Goal: Navigation & Orientation: Find specific page/section

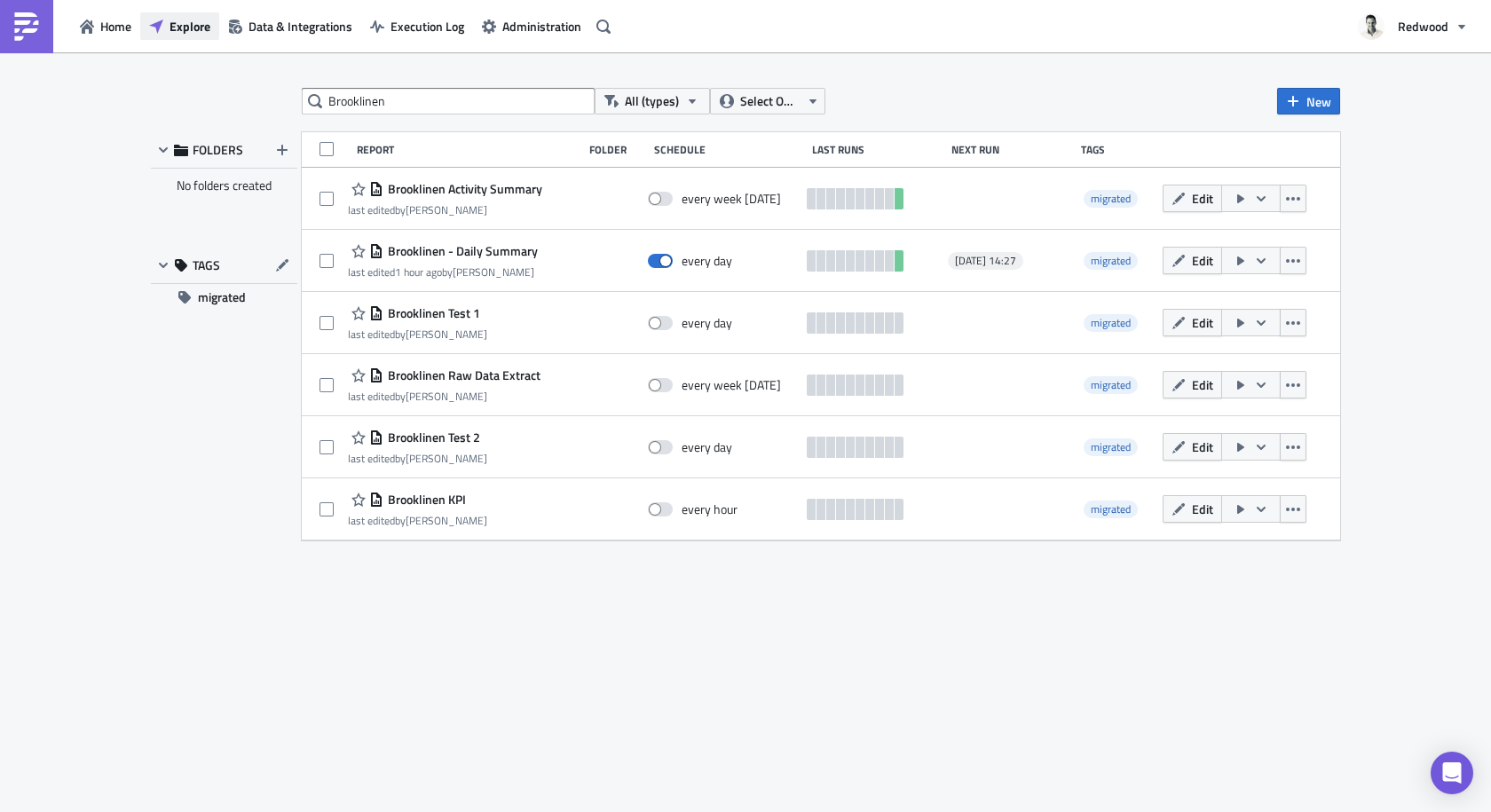
click at [186, 25] on span "Explore" at bounding box center [190, 26] width 41 height 19
click at [269, 22] on span "Data & Integrations" at bounding box center [301, 26] width 104 height 19
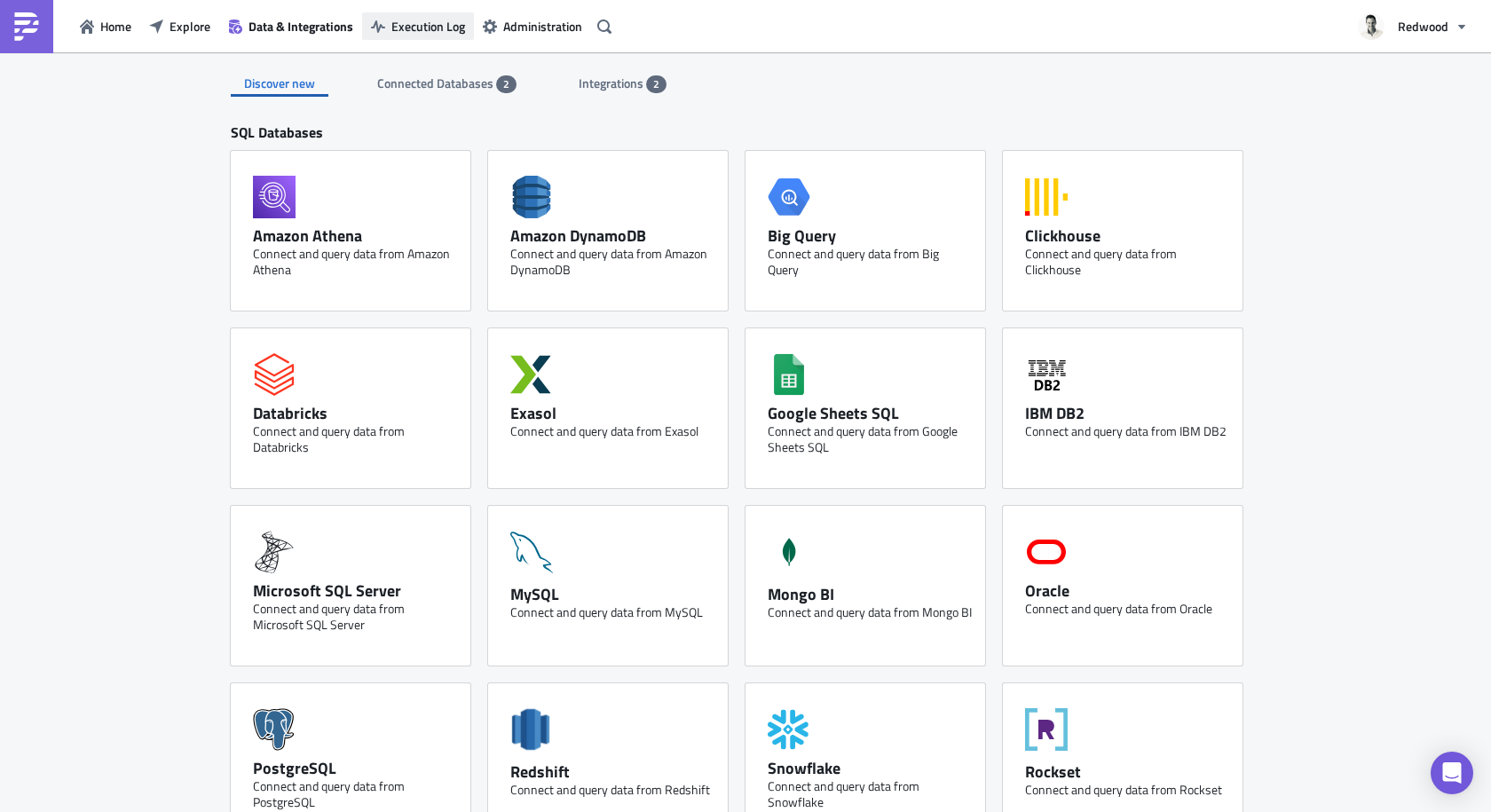
click at [441, 34] on span "Execution Log" at bounding box center [427, 26] width 74 height 19
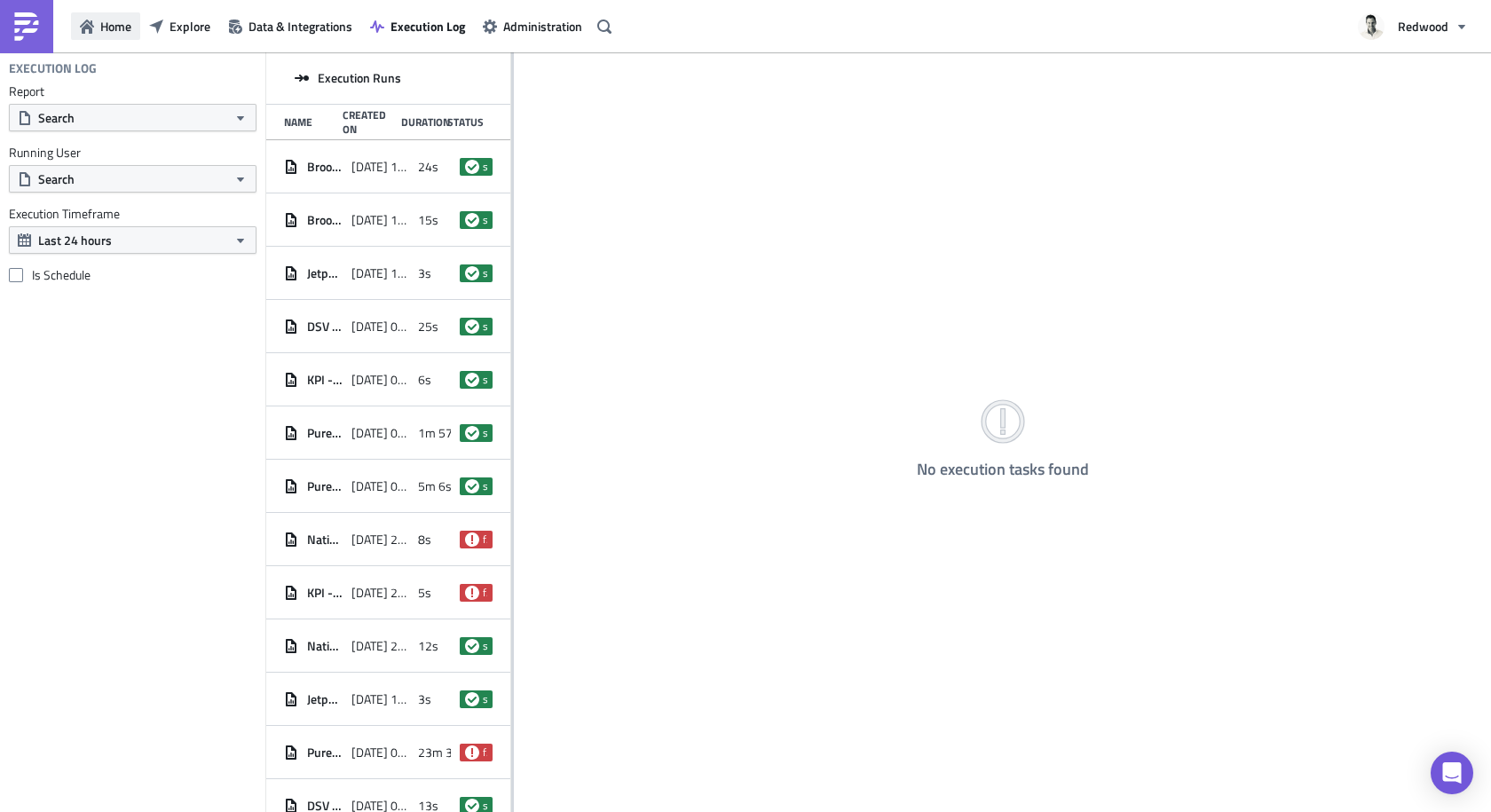
click at [95, 23] on button "Home" at bounding box center [105, 26] width 69 height 28
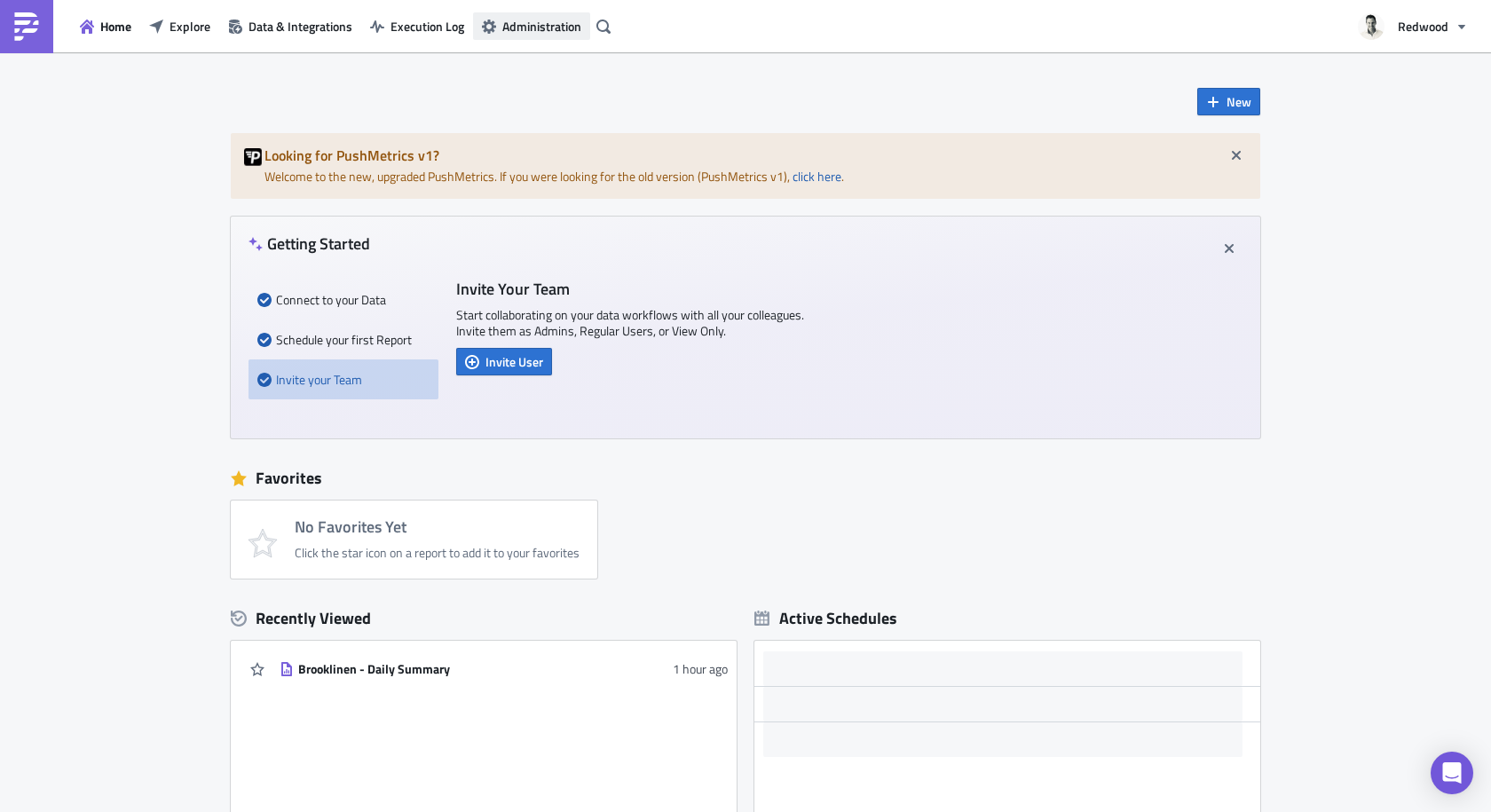
click at [515, 30] on span "Administration" at bounding box center [542, 26] width 79 height 19
